Goal: Information Seeking & Learning: Learn about a topic

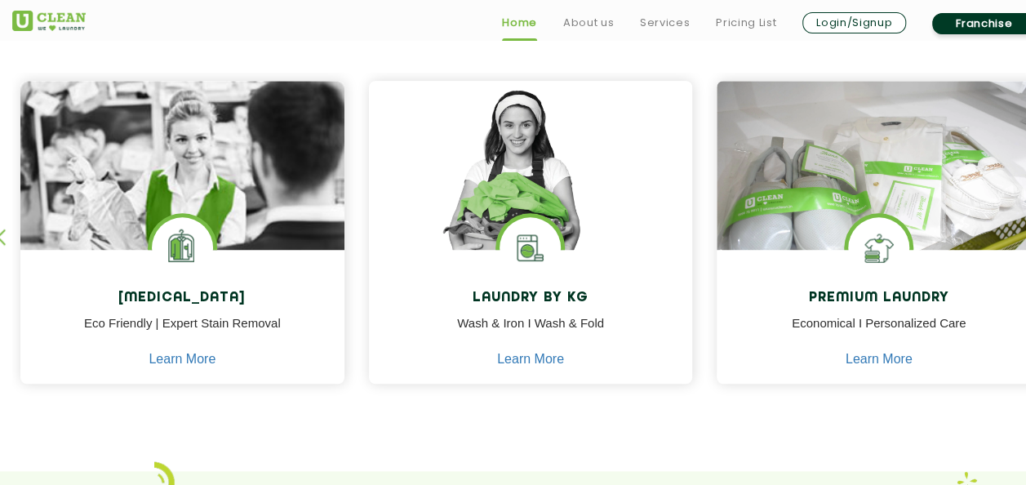
scroll to position [686, 0]
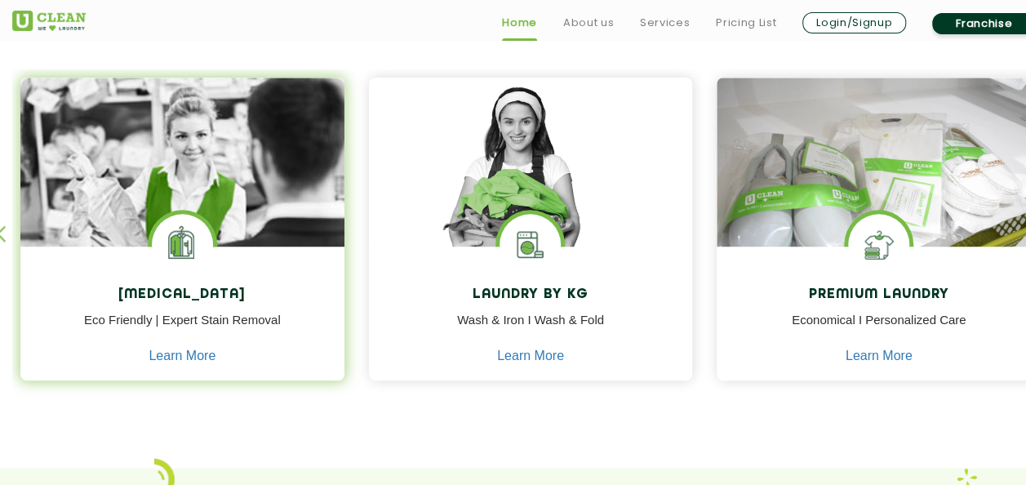
click at [183, 306] on div "[MEDICAL_DATA] Eco Friendly | Expert Stain Removal Learn More" at bounding box center [182, 316] width 324 height 138
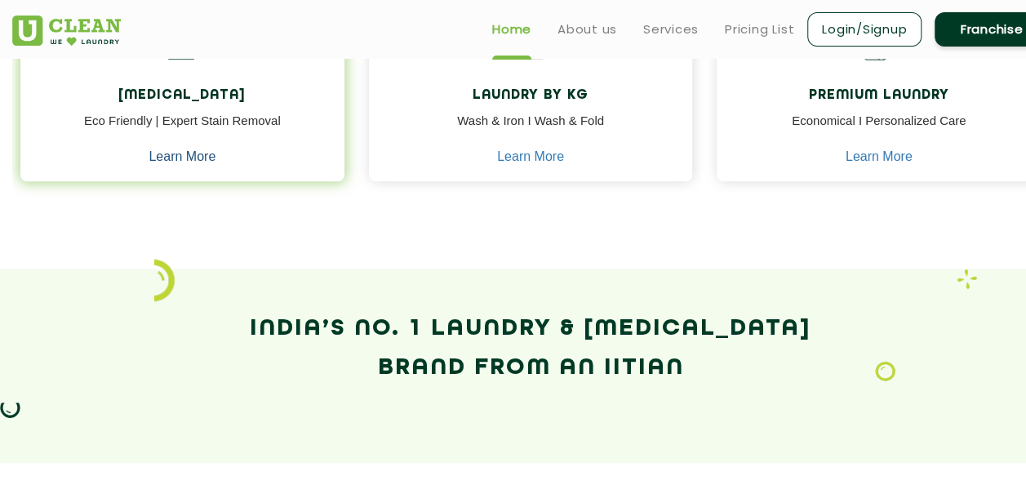
scroll to position [882, 0]
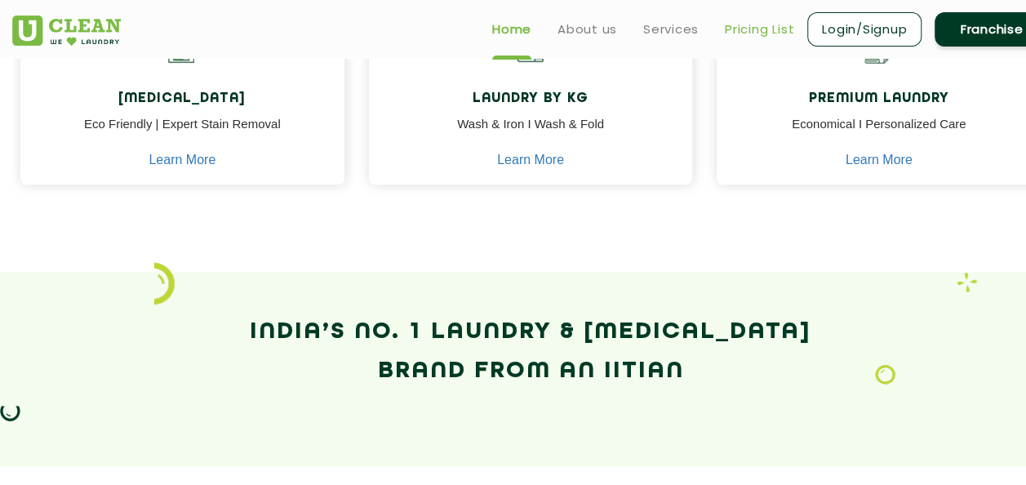
click at [758, 24] on link "Pricing List" at bounding box center [759, 30] width 69 height 20
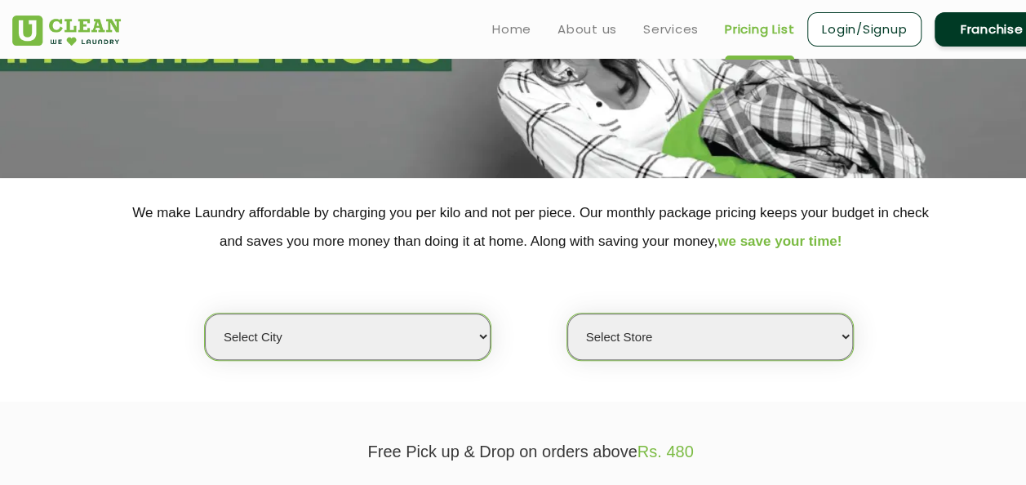
scroll to position [196, 0]
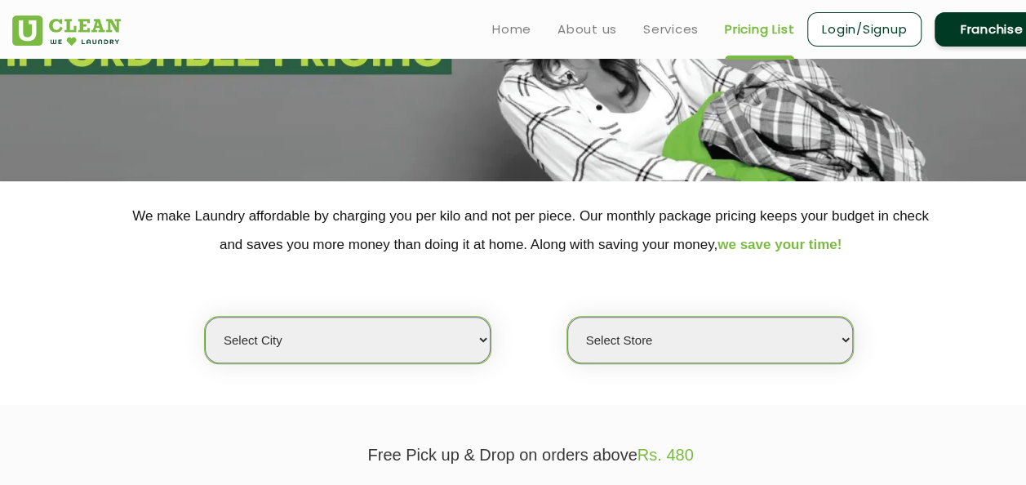
click at [487, 336] on select "Select city [GEOGRAPHIC_DATA] [GEOGRAPHIC_DATA] [GEOGRAPHIC_DATA] [GEOGRAPHIC_D…" at bounding box center [348, 340] width 286 height 47
select select "37"
click at [205, 317] on select "Select city [GEOGRAPHIC_DATA] [GEOGRAPHIC_DATA] [GEOGRAPHIC_DATA] [GEOGRAPHIC_D…" at bounding box center [348, 340] width 286 height 47
click at [846, 340] on select "Select Store [GEOGRAPHIC_DATA][PERSON_NAME]" at bounding box center [710, 340] width 286 height 47
select select "371"
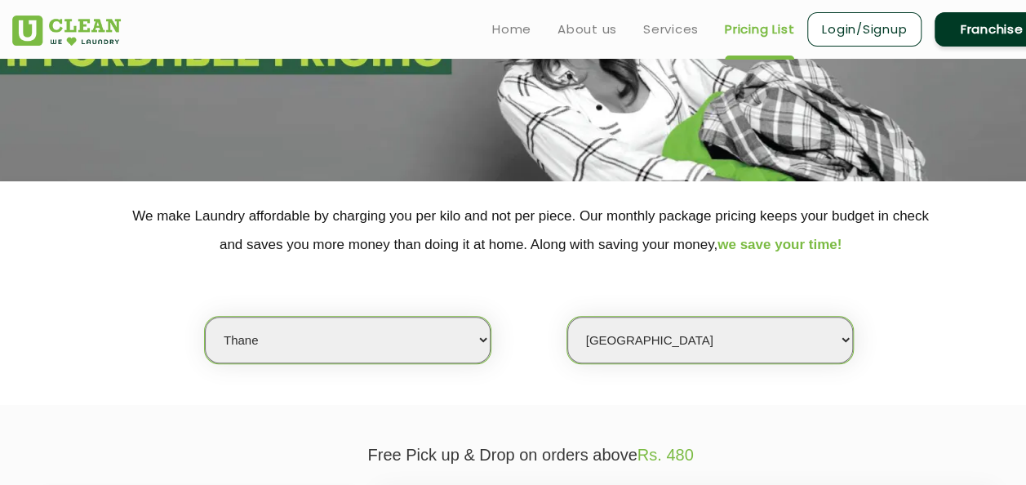
click at [567, 317] on select "Select Store [GEOGRAPHIC_DATA][PERSON_NAME]" at bounding box center [710, 340] width 286 height 47
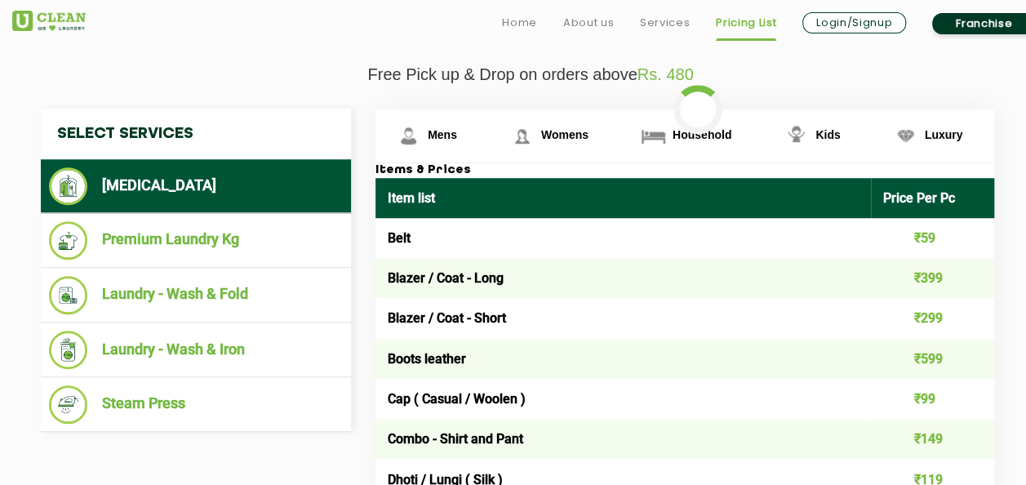
scroll to position [609, 0]
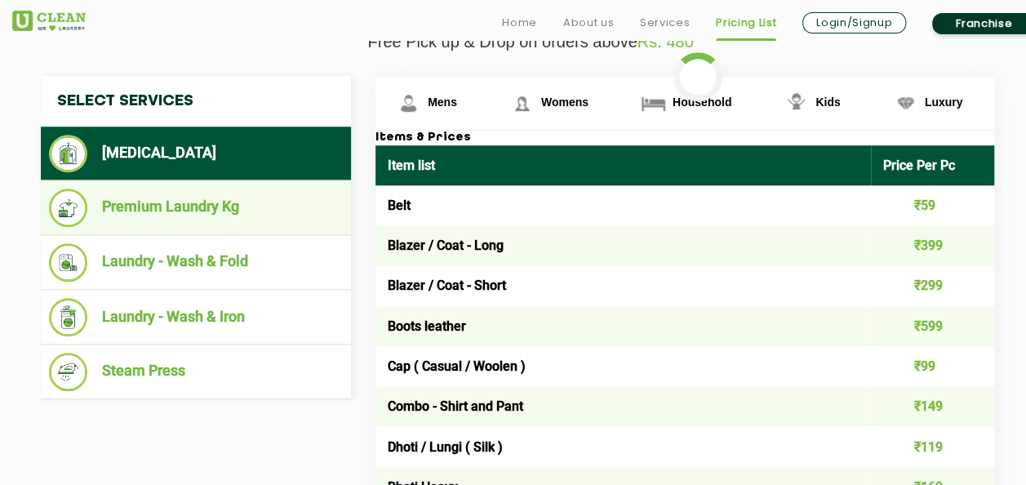
click at [242, 202] on li "Premium Laundry Kg" at bounding box center [196, 208] width 294 height 38
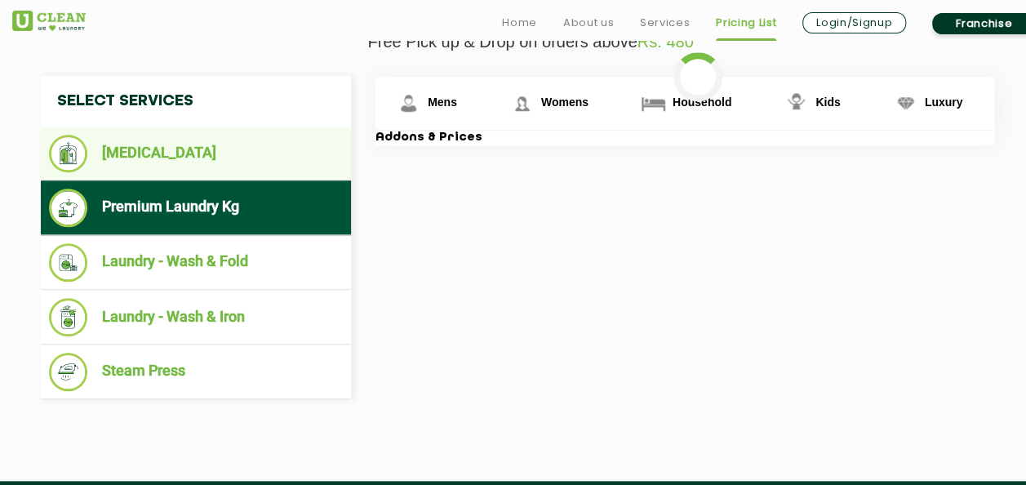
click at [189, 136] on li "[MEDICAL_DATA]" at bounding box center [196, 154] width 294 height 38
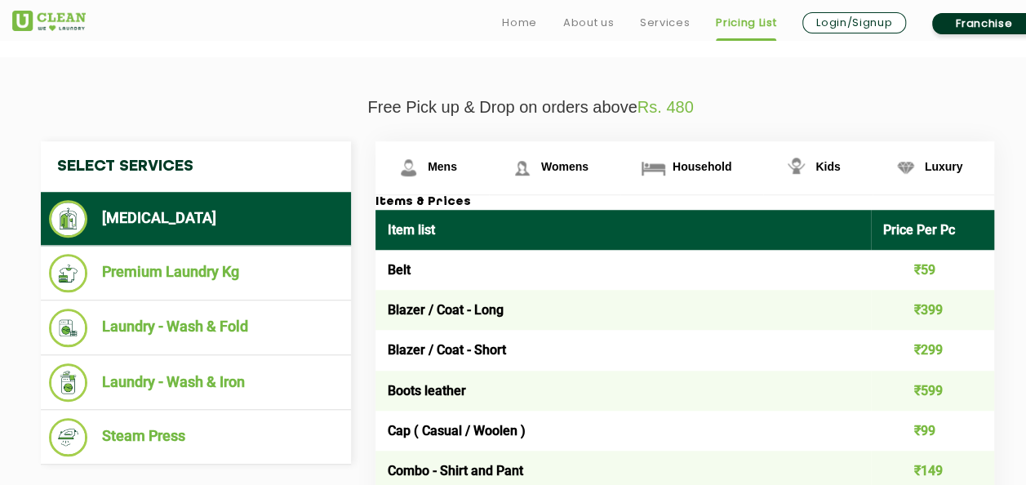
scroll to position [576, 0]
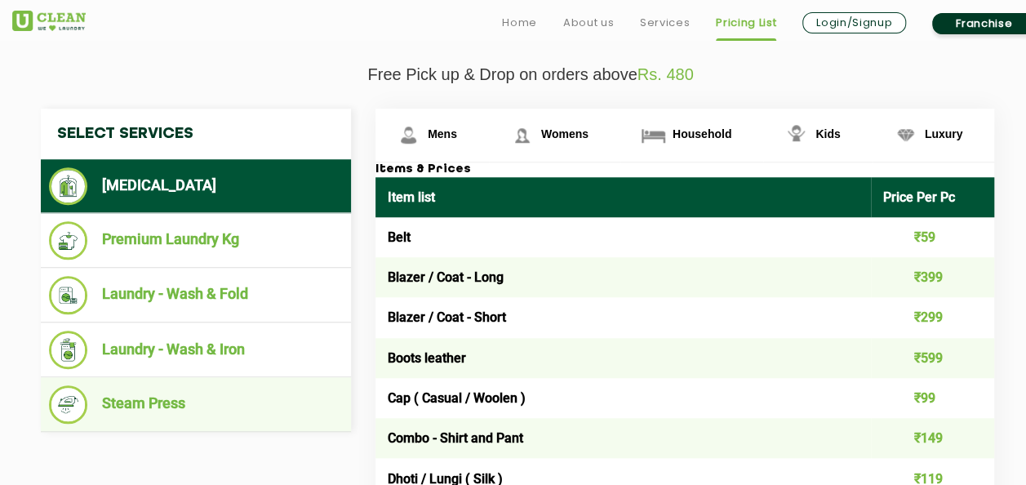
click at [116, 400] on li "Steam Press" at bounding box center [196, 404] width 294 height 38
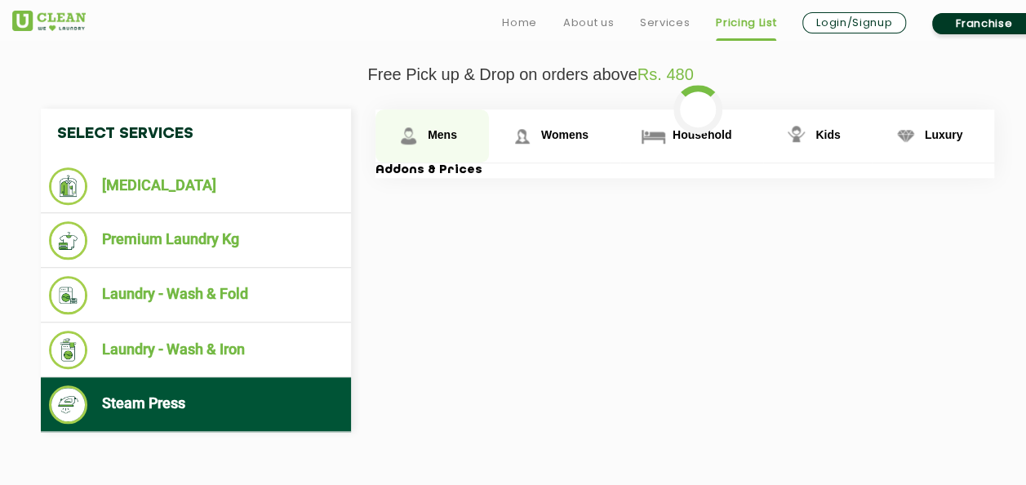
click at [436, 134] on span "Mens" at bounding box center [442, 134] width 29 height 13
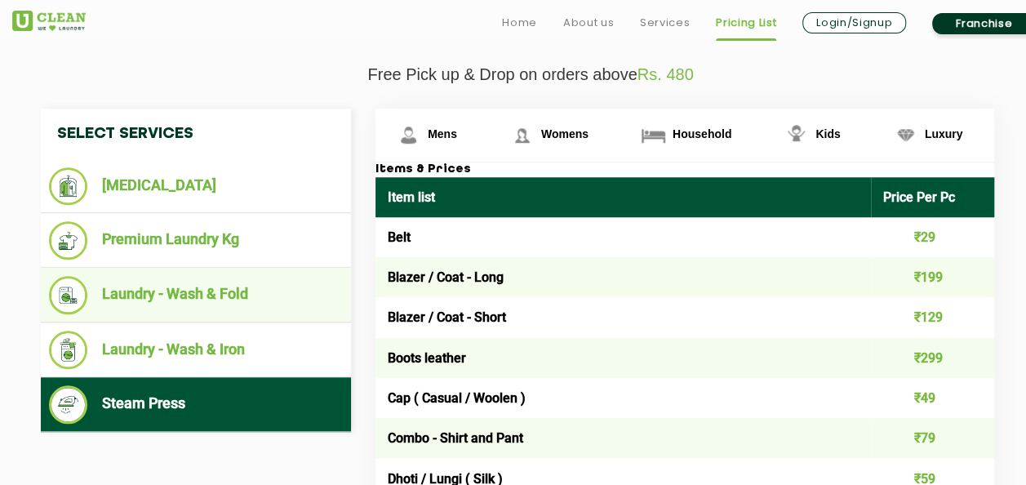
click at [233, 292] on li "Laundry - Wash & Fold" at bounding box center [196, 295] width 294 height 38
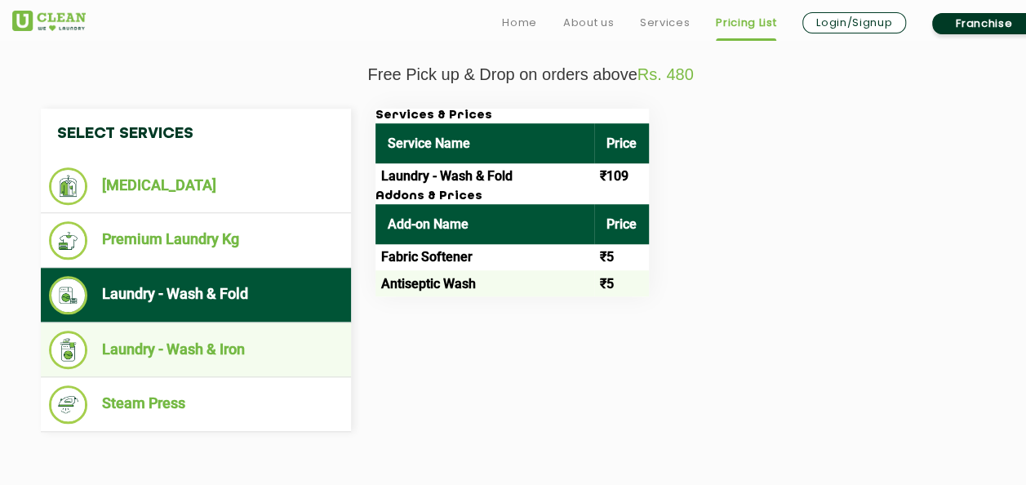
click at [203, 358] on li "Laundry - Wash & Iron" at bounding box center [196, 350] width 294 height 38
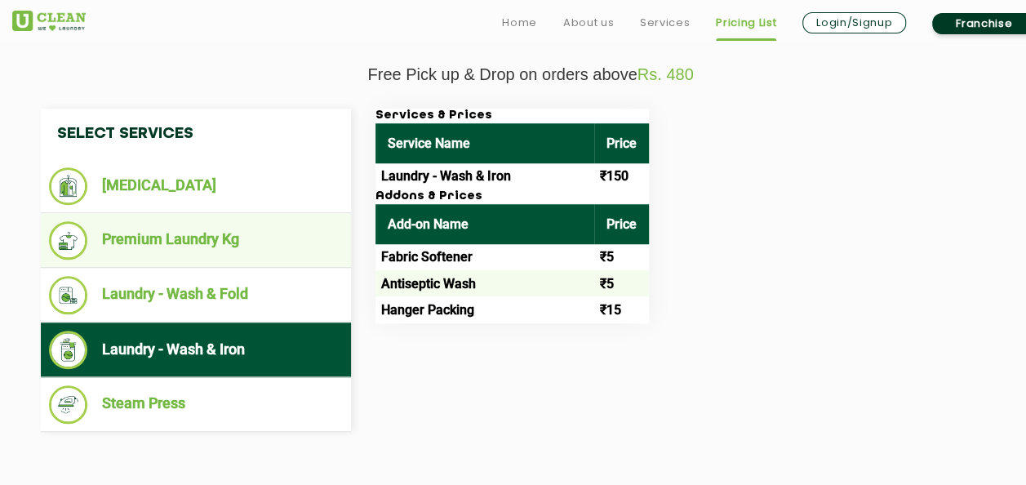
click at [216, 241] on li "Premium Laundry Kg" at bounding box center [196, 240] width 294 height 38
